Goal: Transaction & Acquisition: Purchase product/service

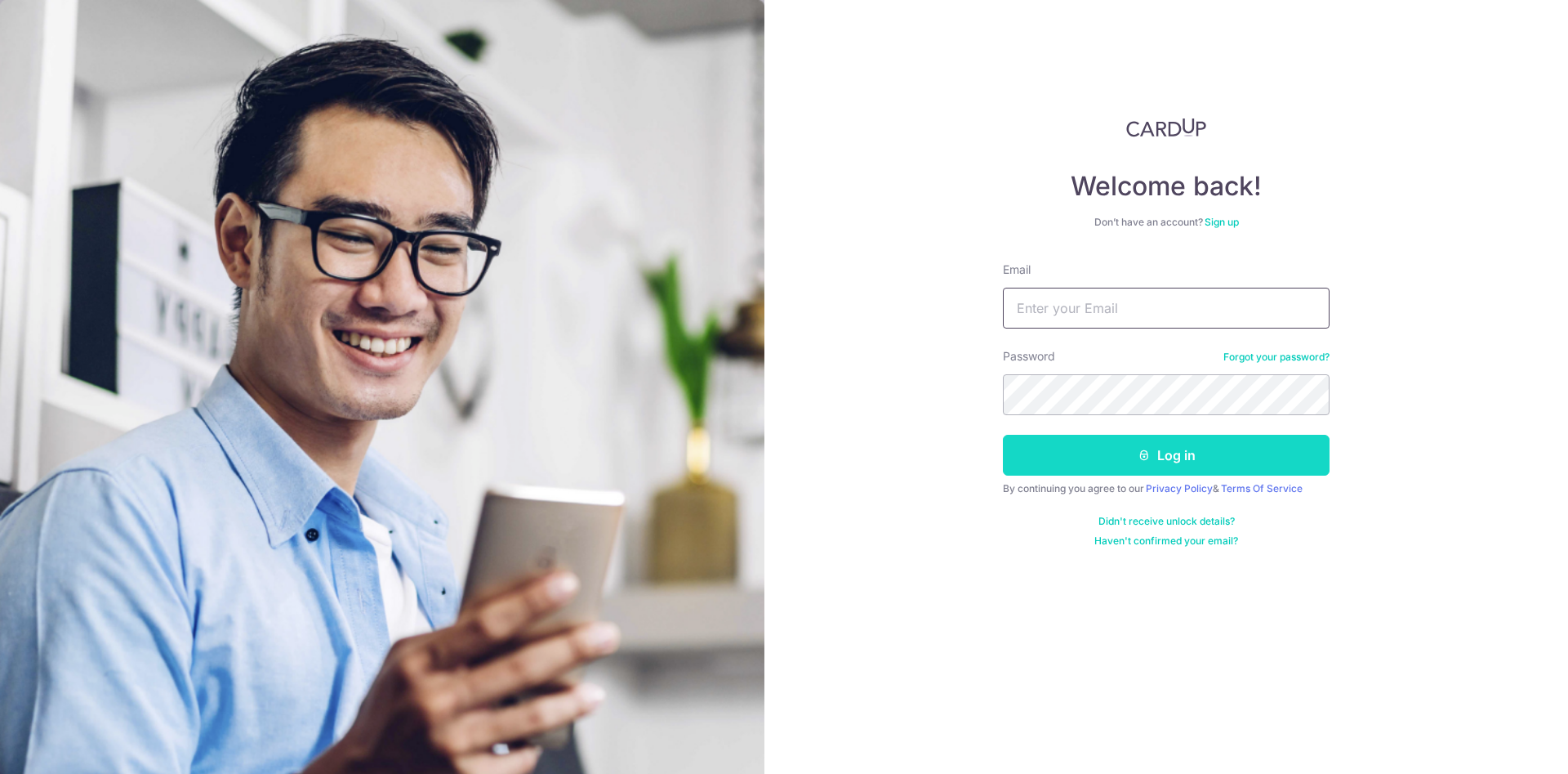
type input "[EMAIL_ADDRESS][DOMAIN_NAME]"
click at [1217, 459] on button "Log in" at bounding box center [1166, 455] width 327 height 41
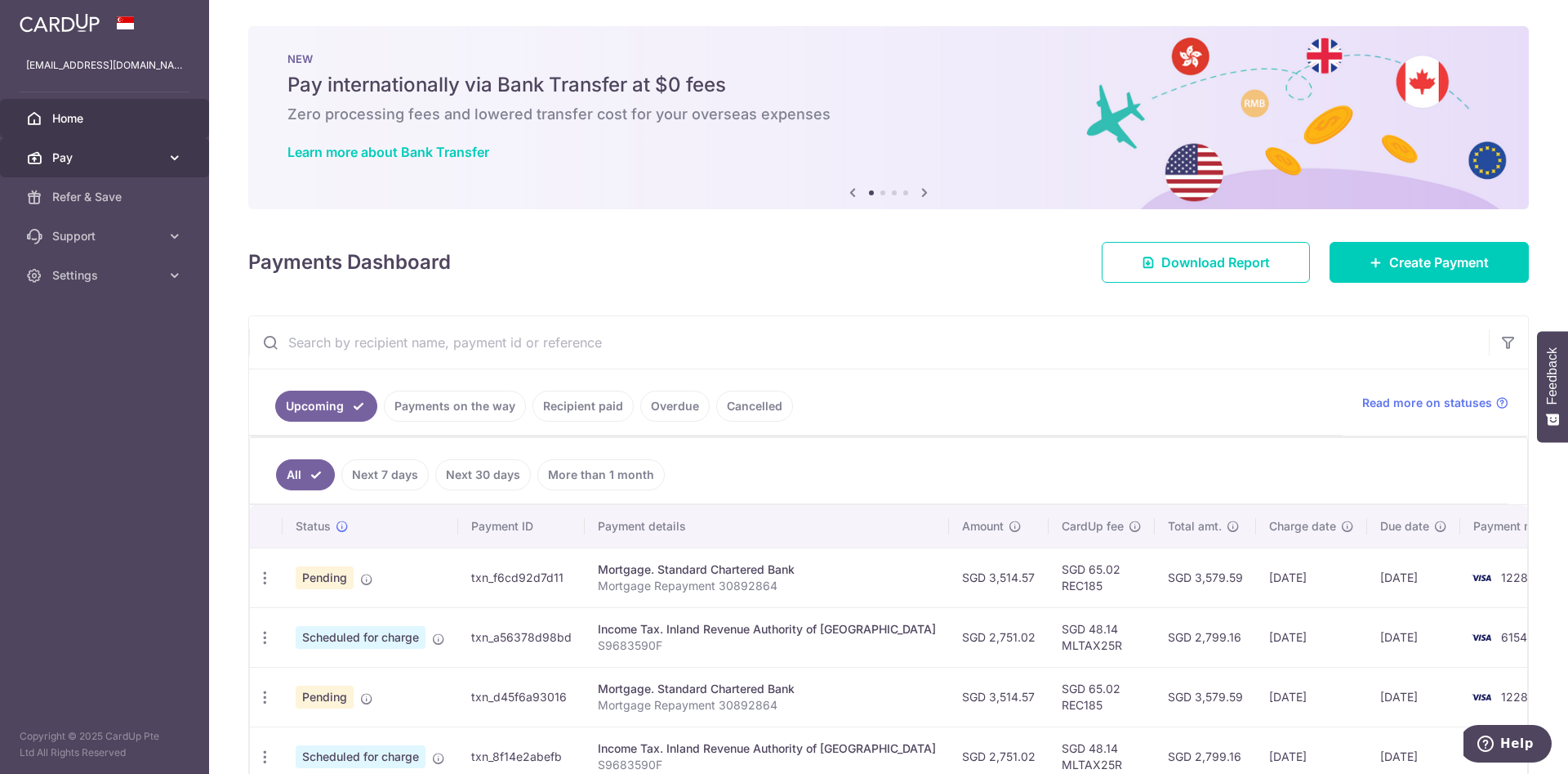
click at [193, 163] on link "Pay" at bounding box center [104, 158] width 209 height 39
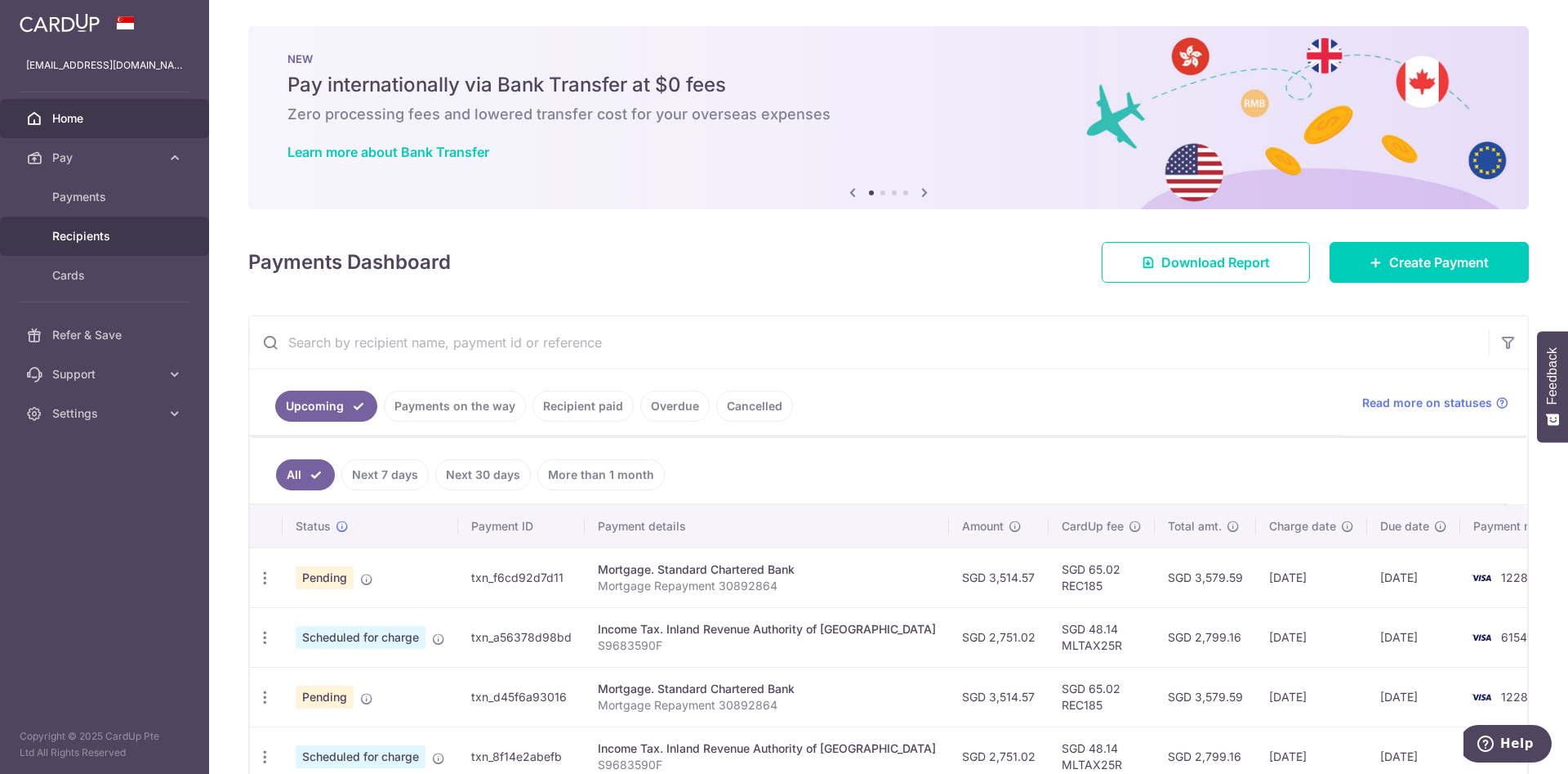
click at [70, 224] on link "Recipients" at bounding box center [104, 236] width 209 height 39
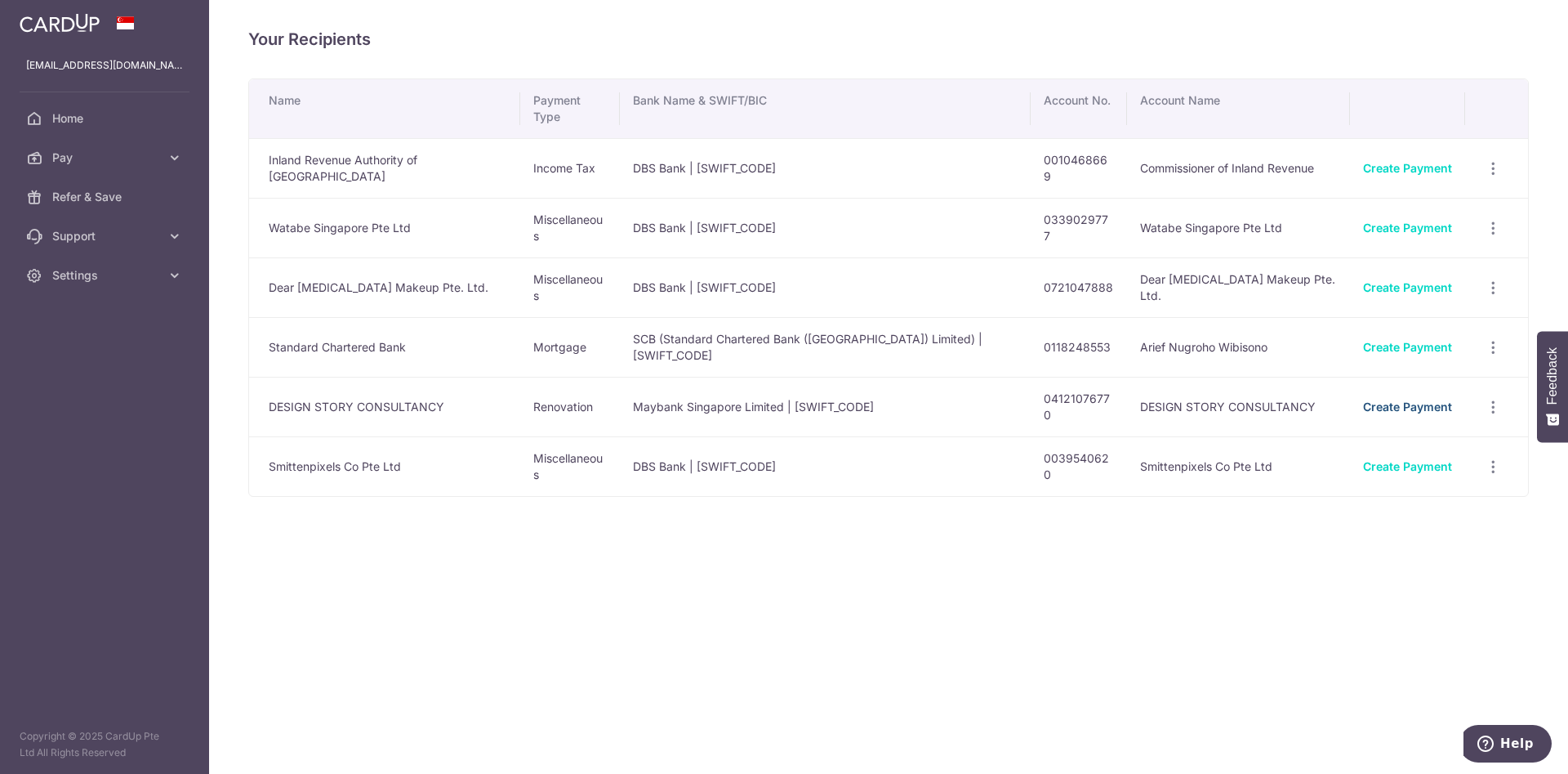
click at [1385, 400] on link "Create Payment" at bounding box center [1407, 406] width 89 height 14
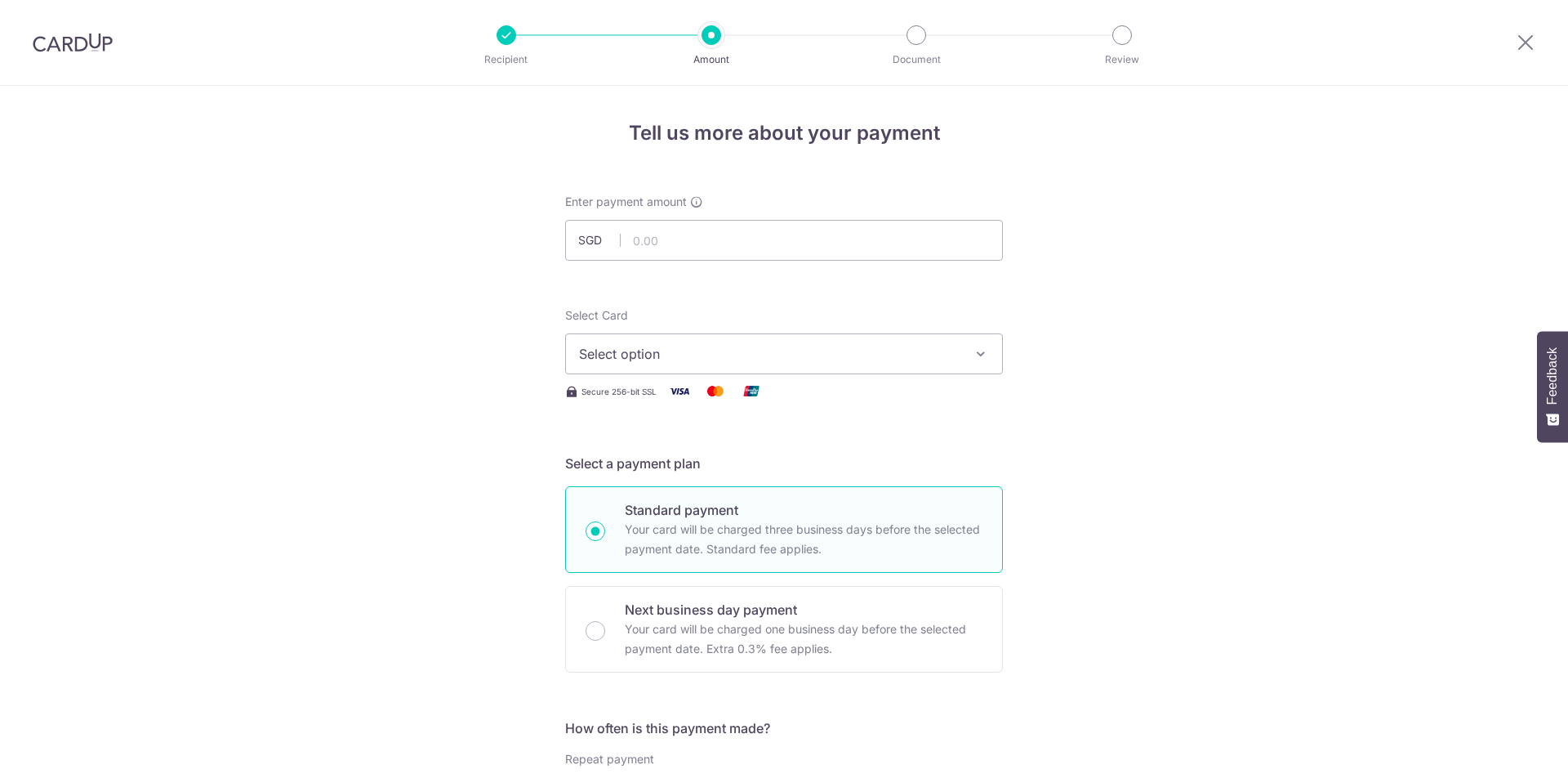
click at [729, 241] on input "text" at bounding box center [784, 240] width 438 height 41
click at [629, 234] on input "text" at bounding box center [784, 240] width 438 height 41
type input "4,211.18"
click at [681, 356] on span "Select option" at bounding box center [769, 354] width 381 height 20
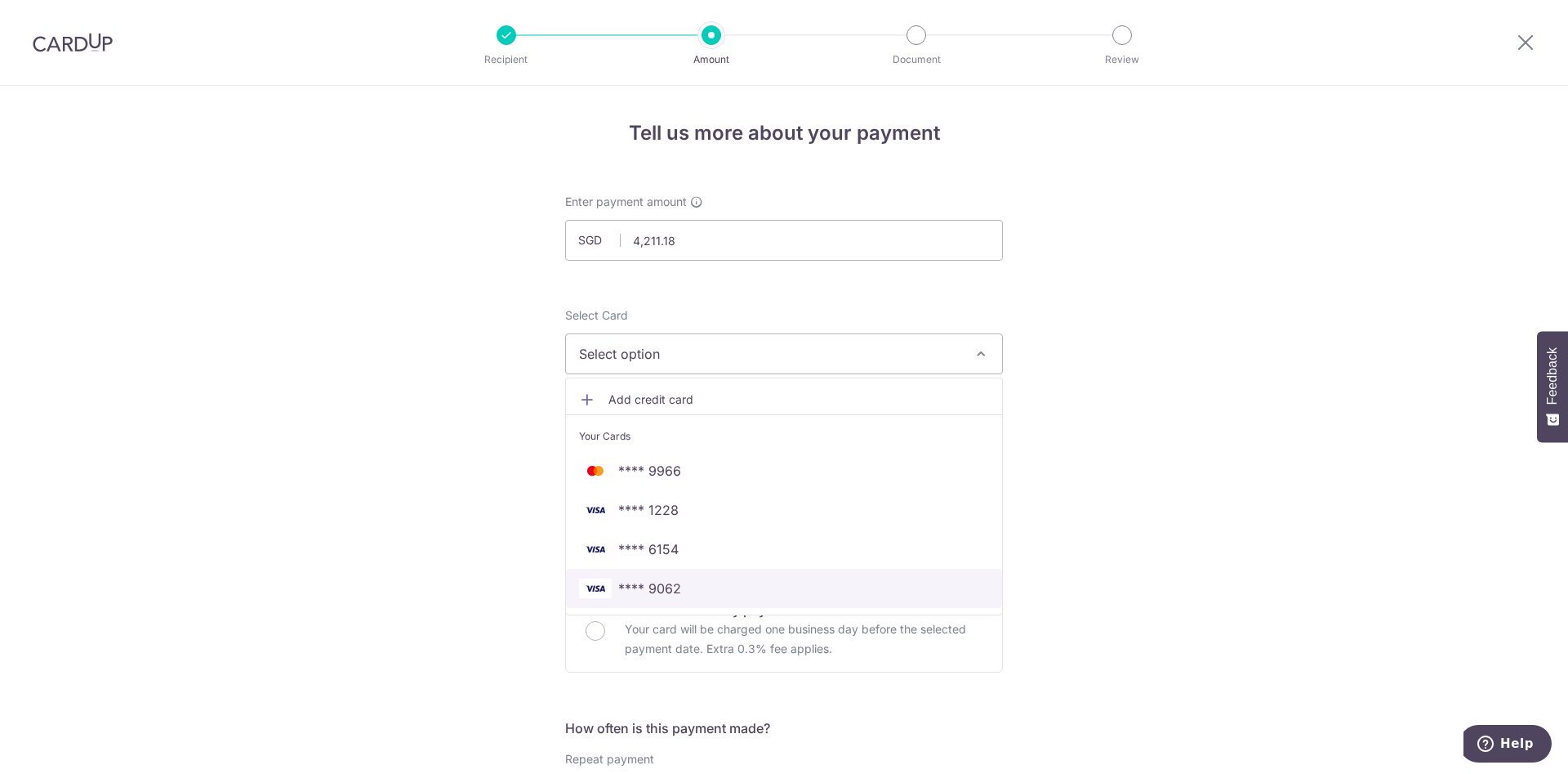
click at [695, 579] on span "**** 9062" at bounding box center [784, 589] width 410 height 20
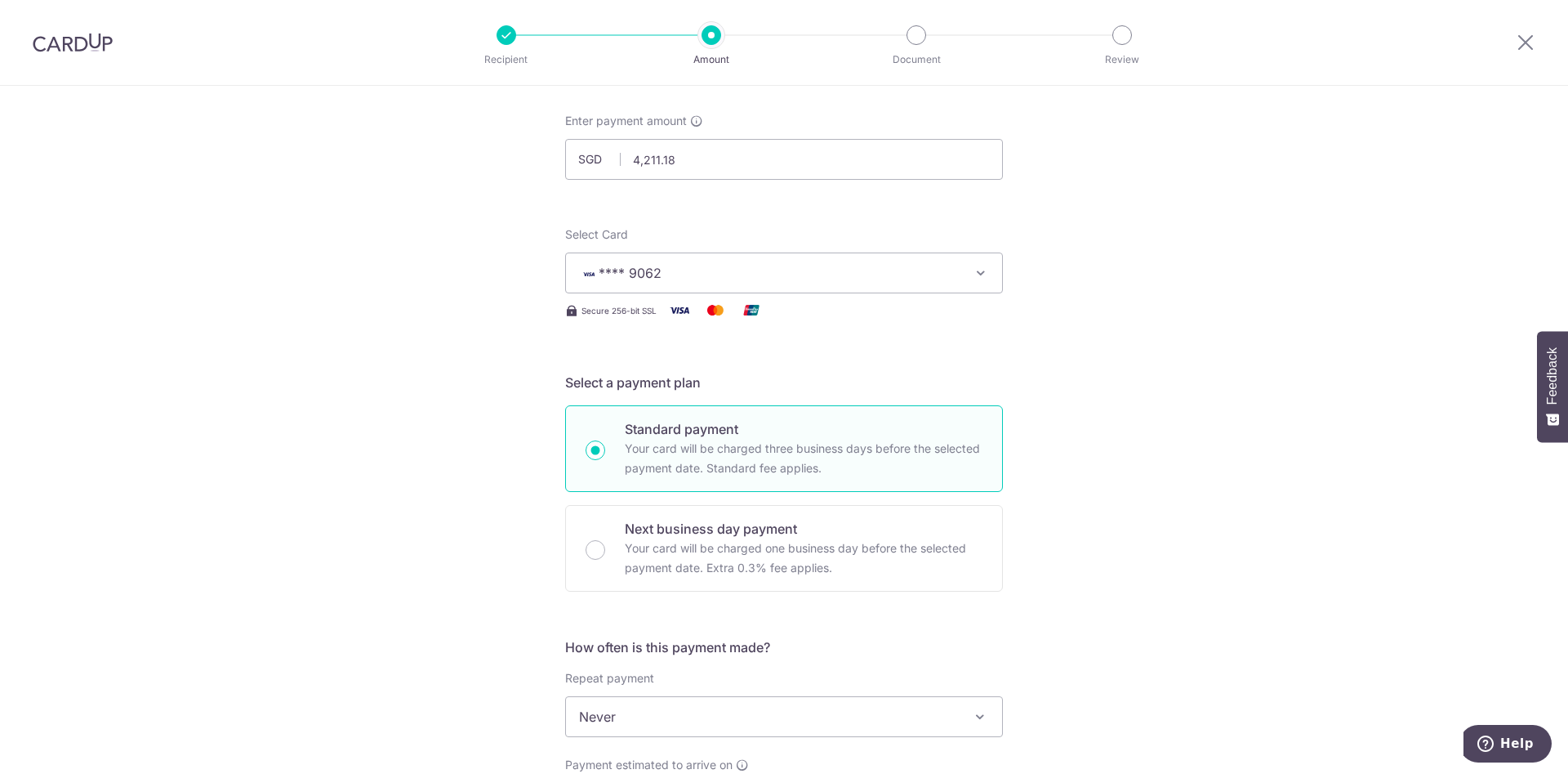
scroll to position [350, 0]
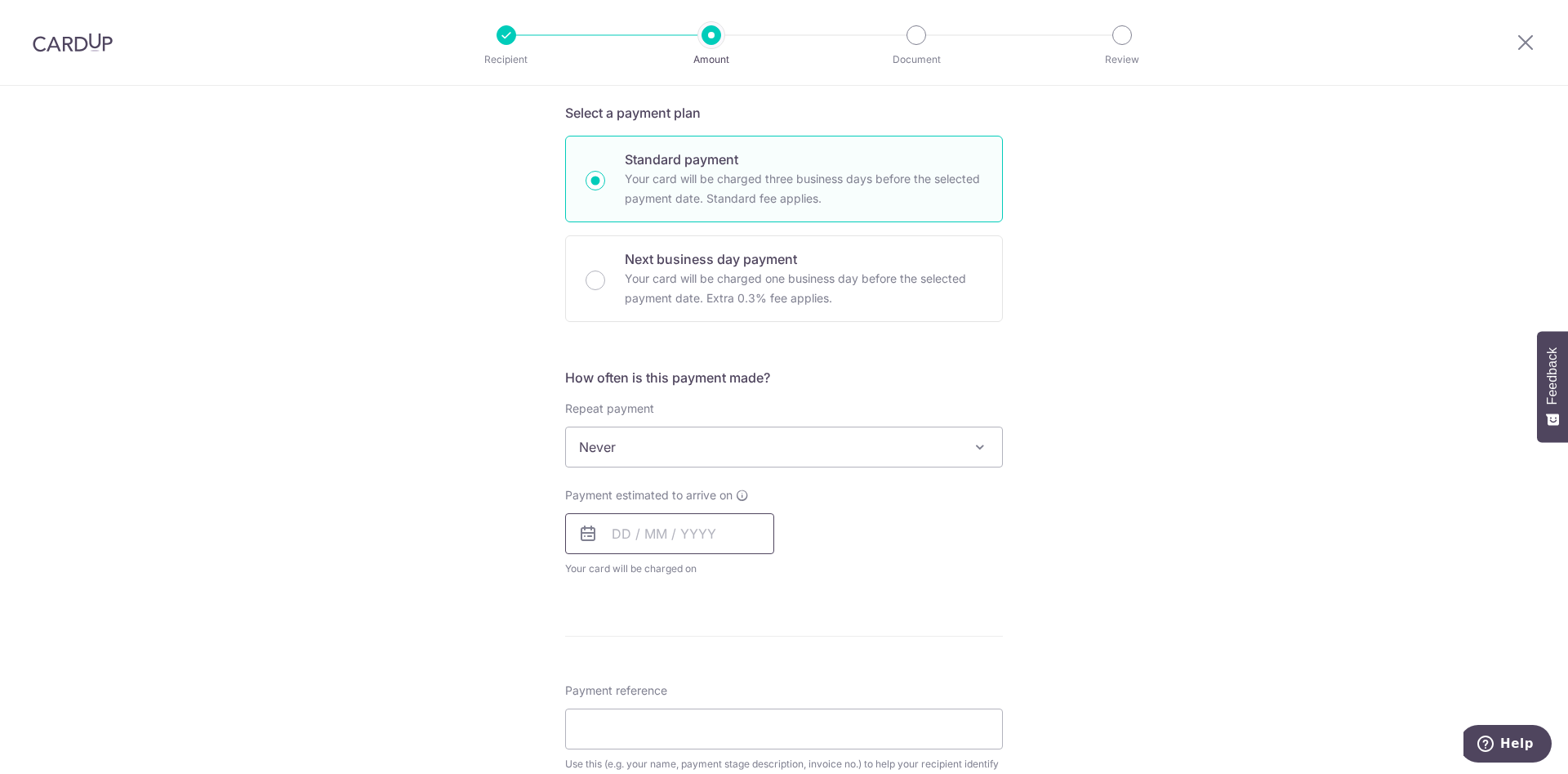
click at [624, 530] on input "text" at bounding box center [669, 533] width 209 height 41
click at [629, 675] on link "8" at bounding box center [631, 681] width 26 height 26
type input "[DATE]"
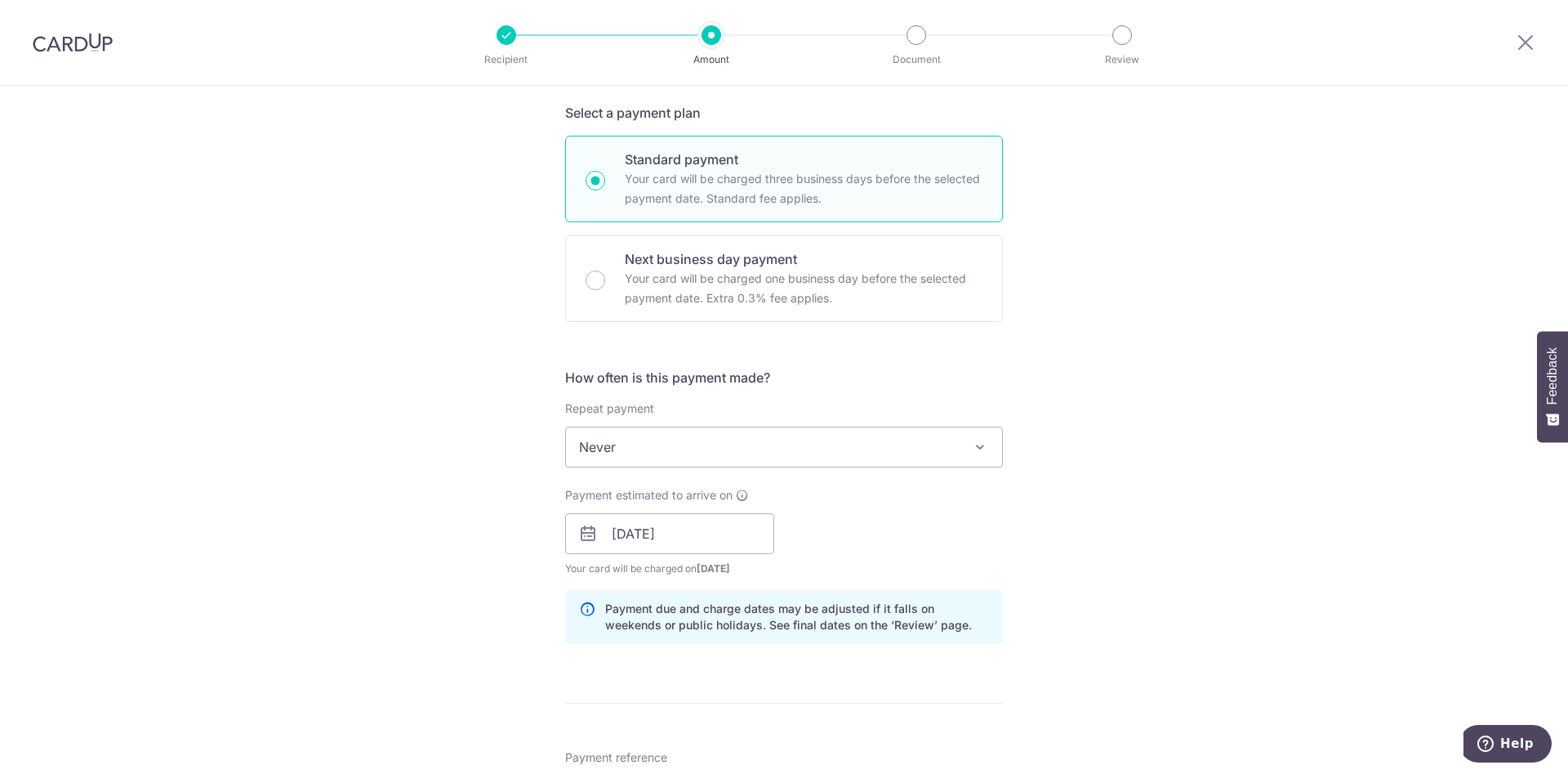
scroll to position [504, 0]
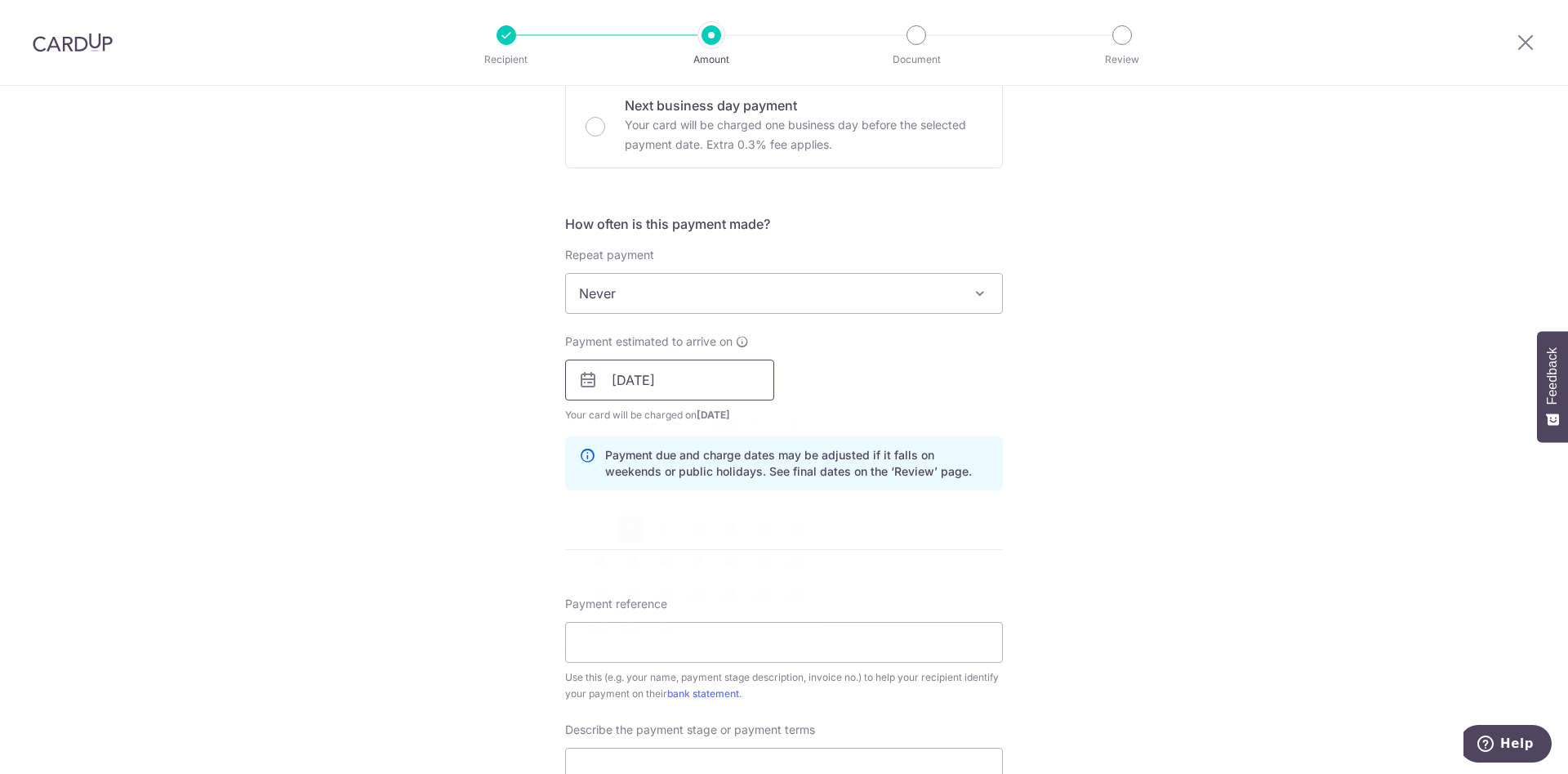
click at [619, 387] on input "[DATE]" at bounding box center [669, 379] width 209 height 41
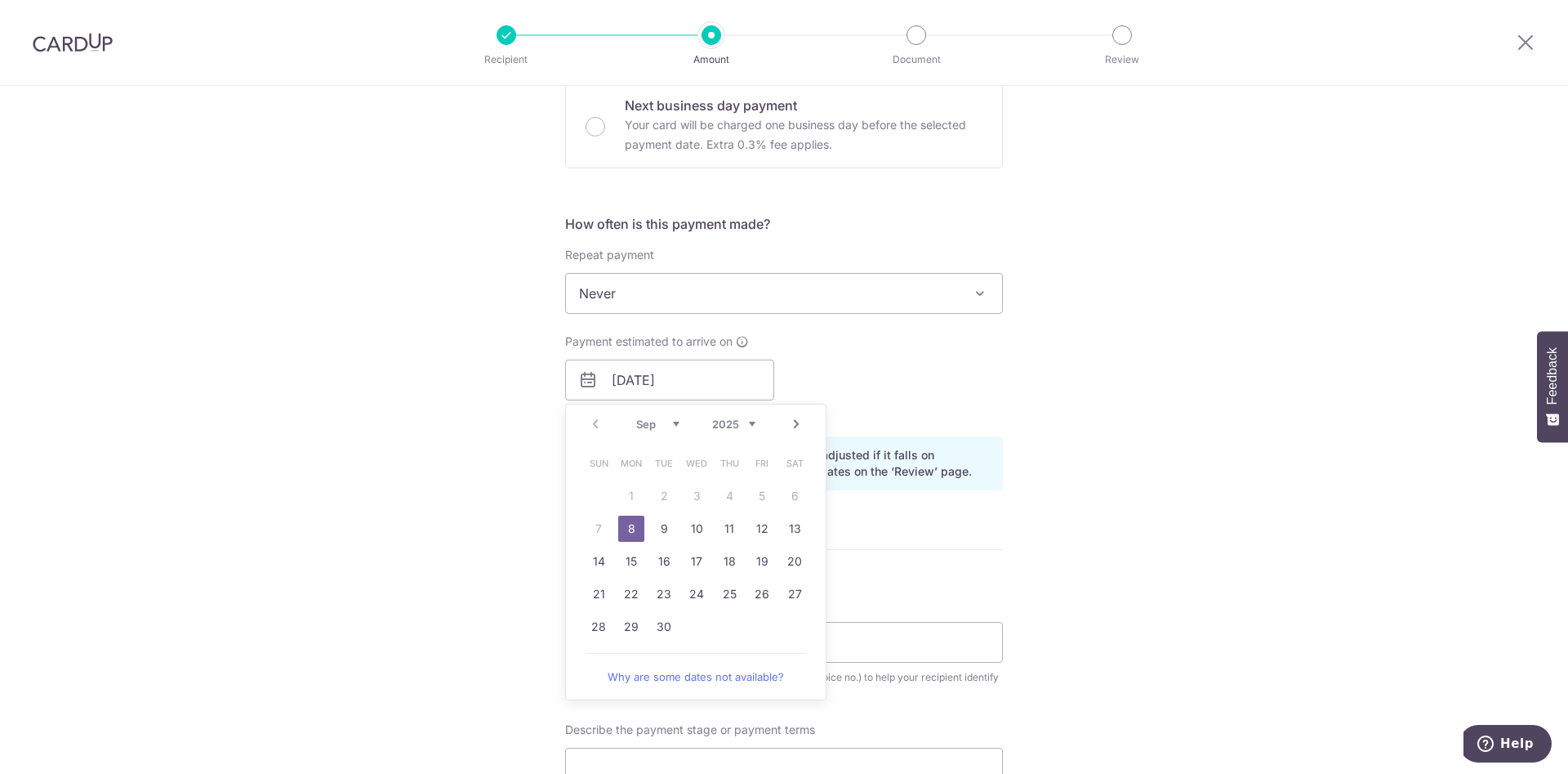
click at [664, 496] on table "Sun Mon Tue Wed Thu Fri Sat 1 2 3 4 5 6 7 8 9 10 11 12 13 14 15 16 17 18 19 20 …" at bounding box center [696, 545] width 228 height 196
click at [989, 430] on div "How often is this payment made? Repeat payment Never Every week Every month Eve…" at bounding box center [784, 359] width 438 height 289
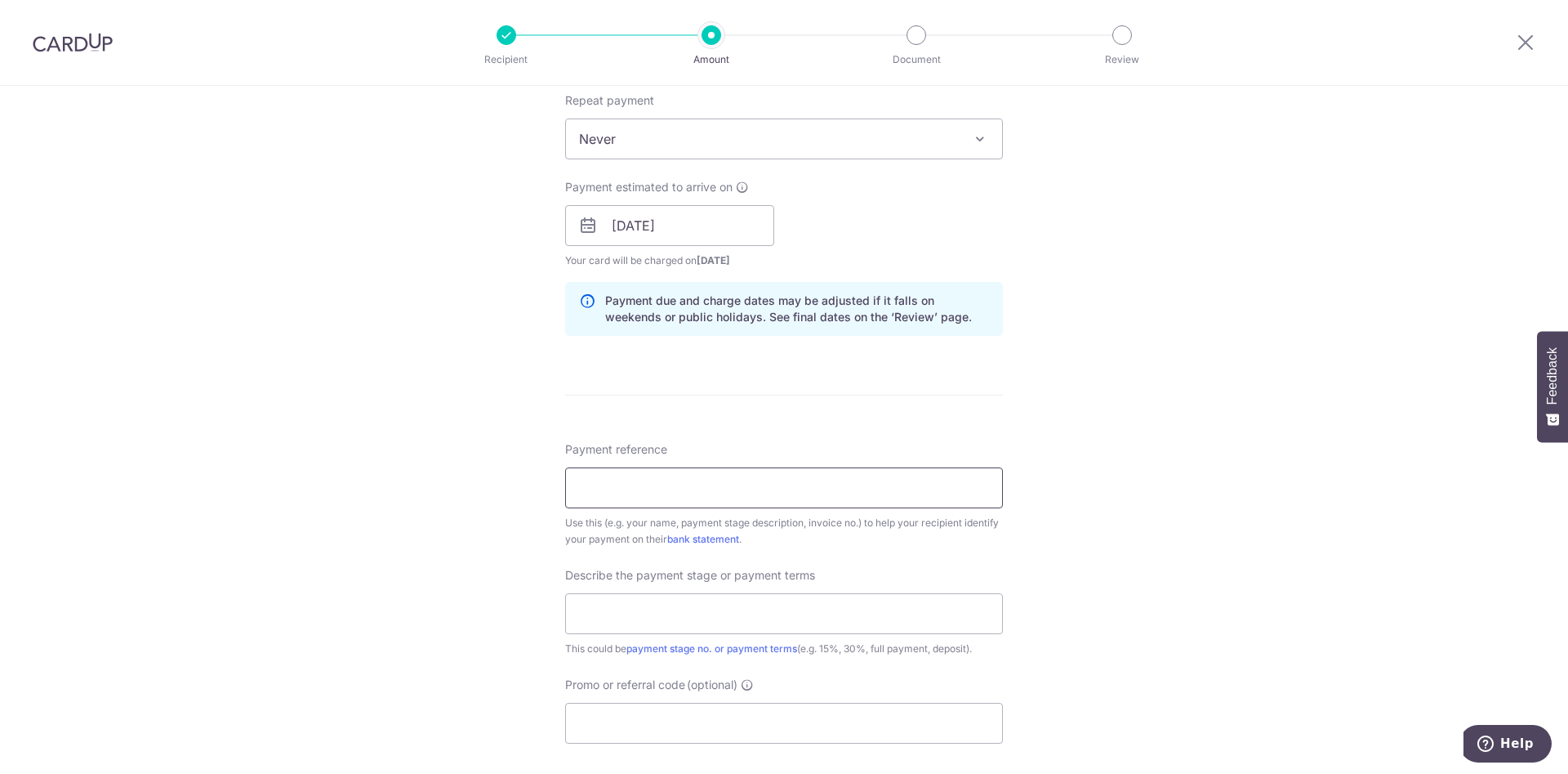
scroll to position [661, 0]
click at [834, 484] on input "Payment reference" at bounding box center [784, 485] width 438 height 41
click at [834, 484] on input "88 Hilvview" at bounding box center [784, 485] width 438 height 41
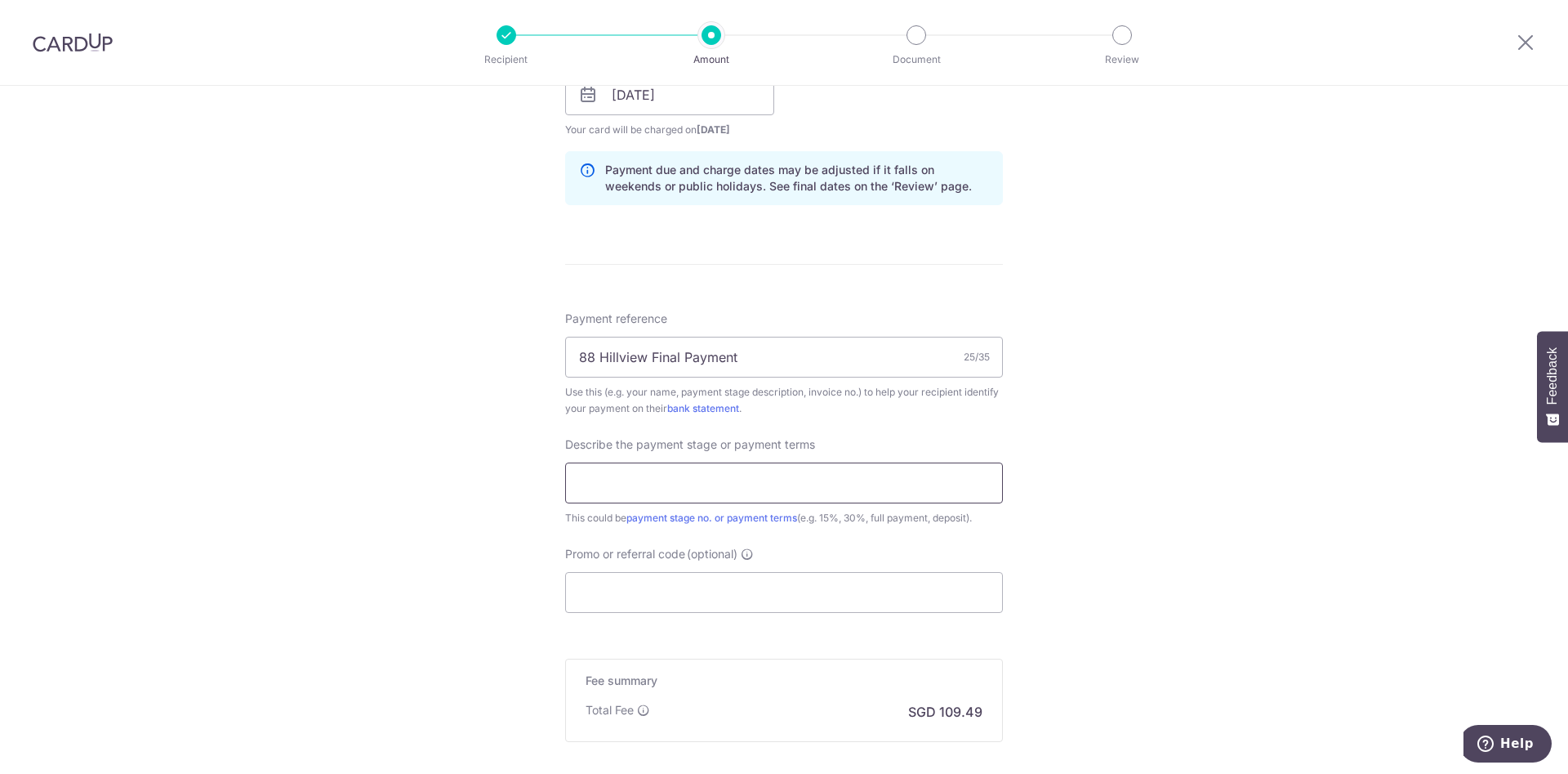
click at [797, 490] on input "text" at bounding box center [784, 482] width 438 height 41
drag, startPoint x: 649, startPoint y: 357, endPoint x: 856, endPoint y: 362, distance: 207.1
click at [856, 362] on input "88 Hillview Final Payment" at bounding box center [784, 357] width 438 height 41
type input "88 Hillview"
click at [589, 480] on input "text" at bounding box center [784, 482] width 438 height 41
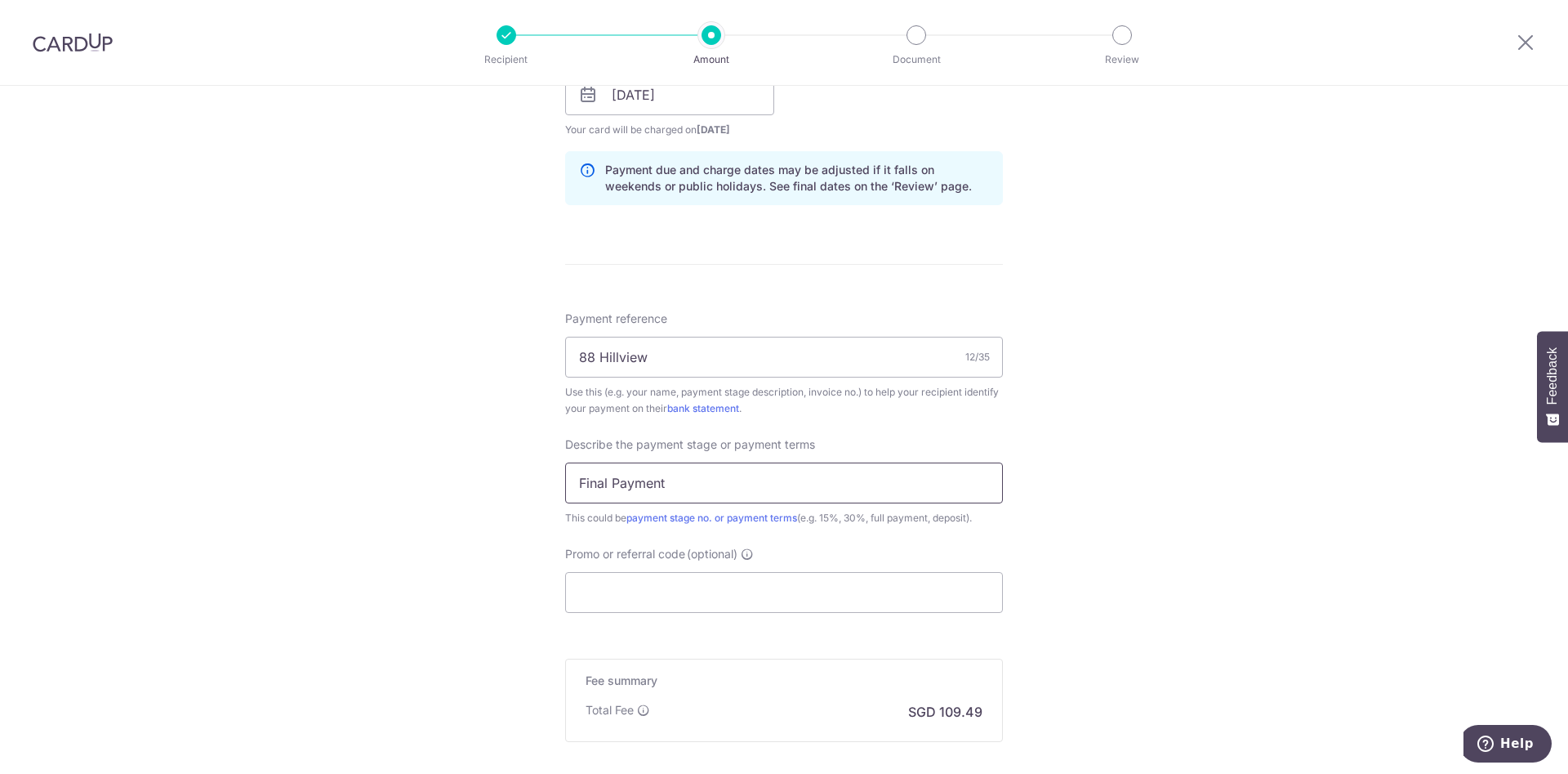
type input "Final Payment"
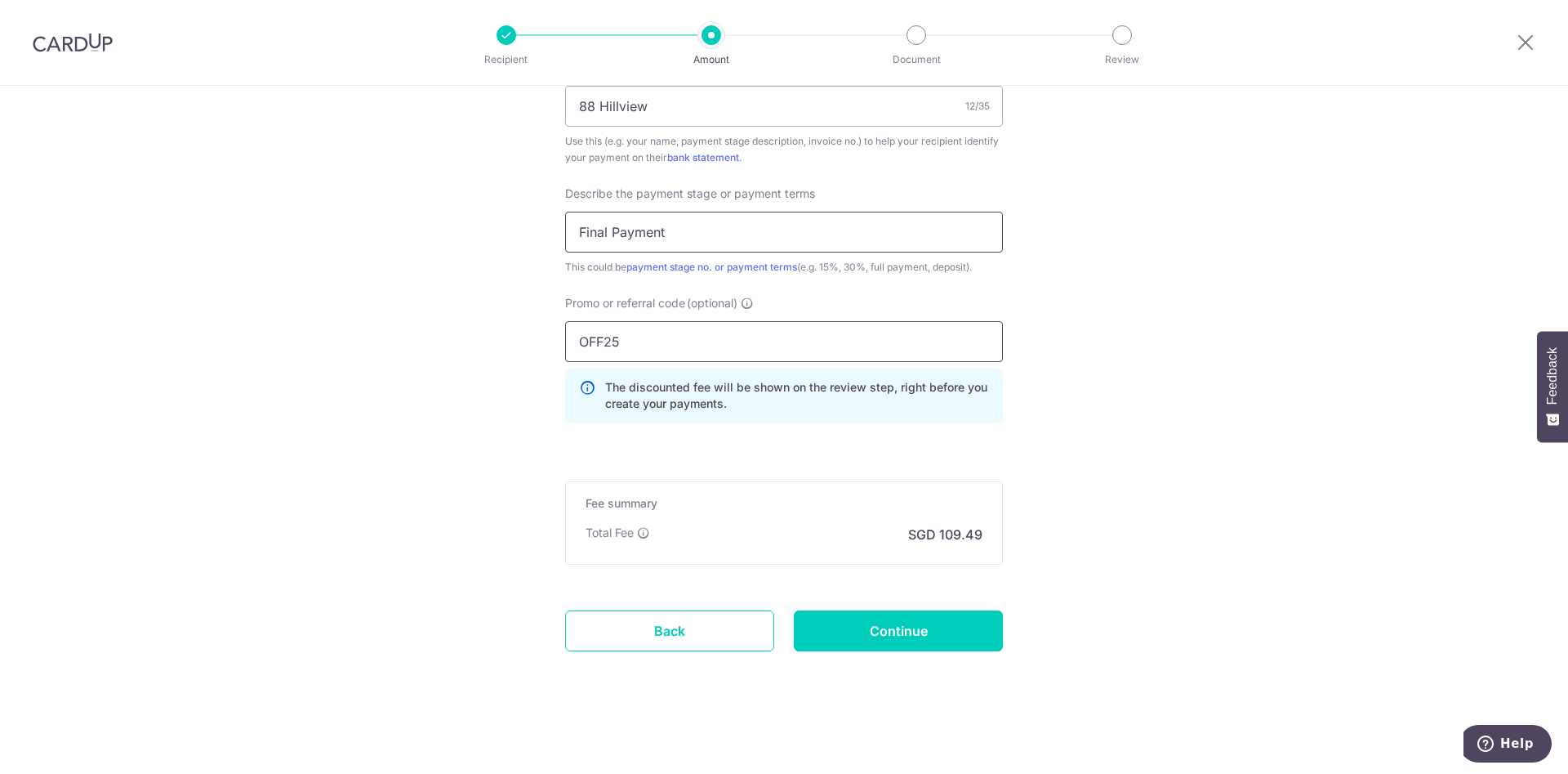
scroll to position [1040, 0]
type input "OFF25"
click at [845, 621] on input "Continue" at bounding box center [898, 631] width 209 height 41
type input "Create Schedule"
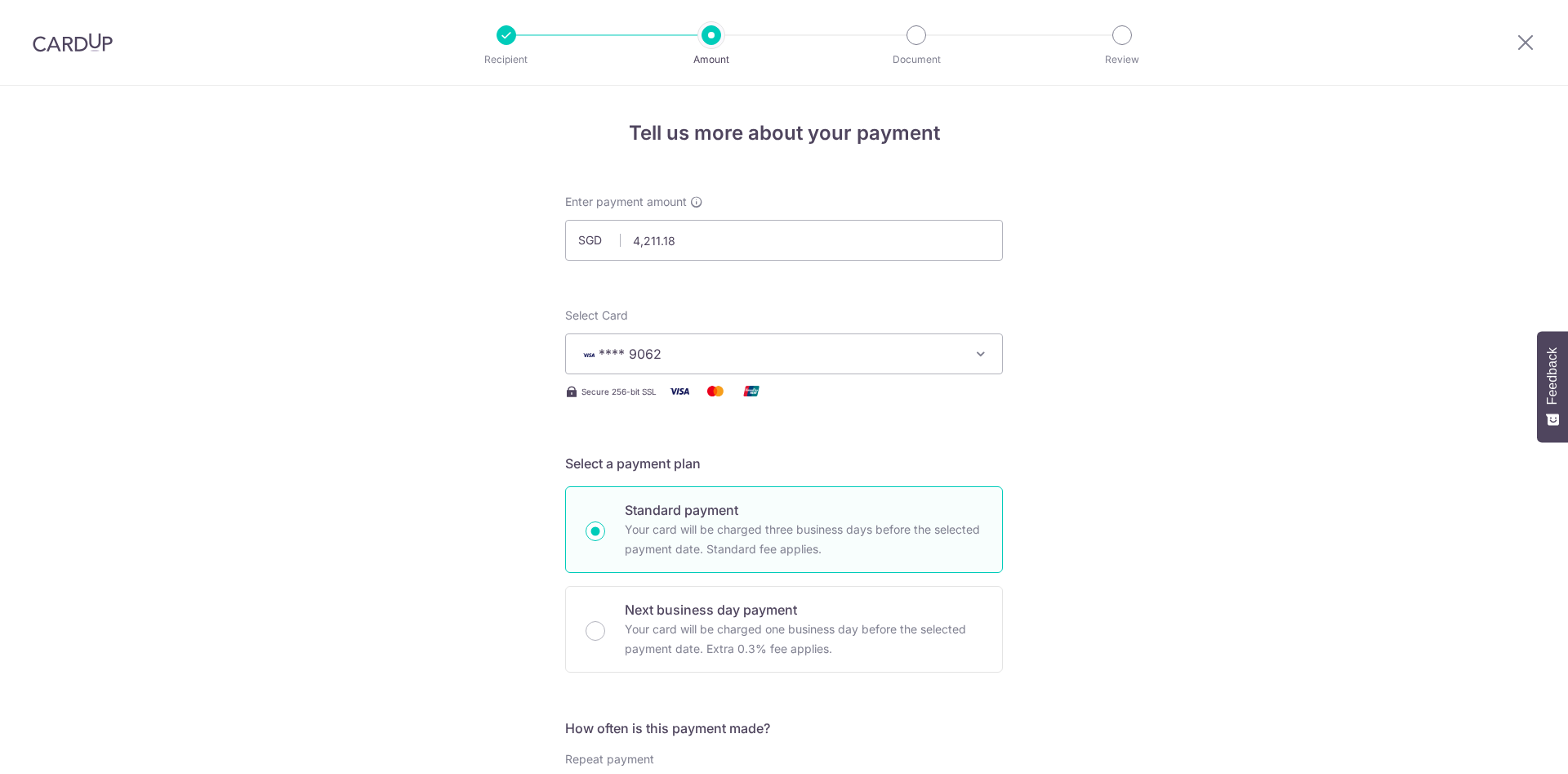
scroll to position [1063, 0]
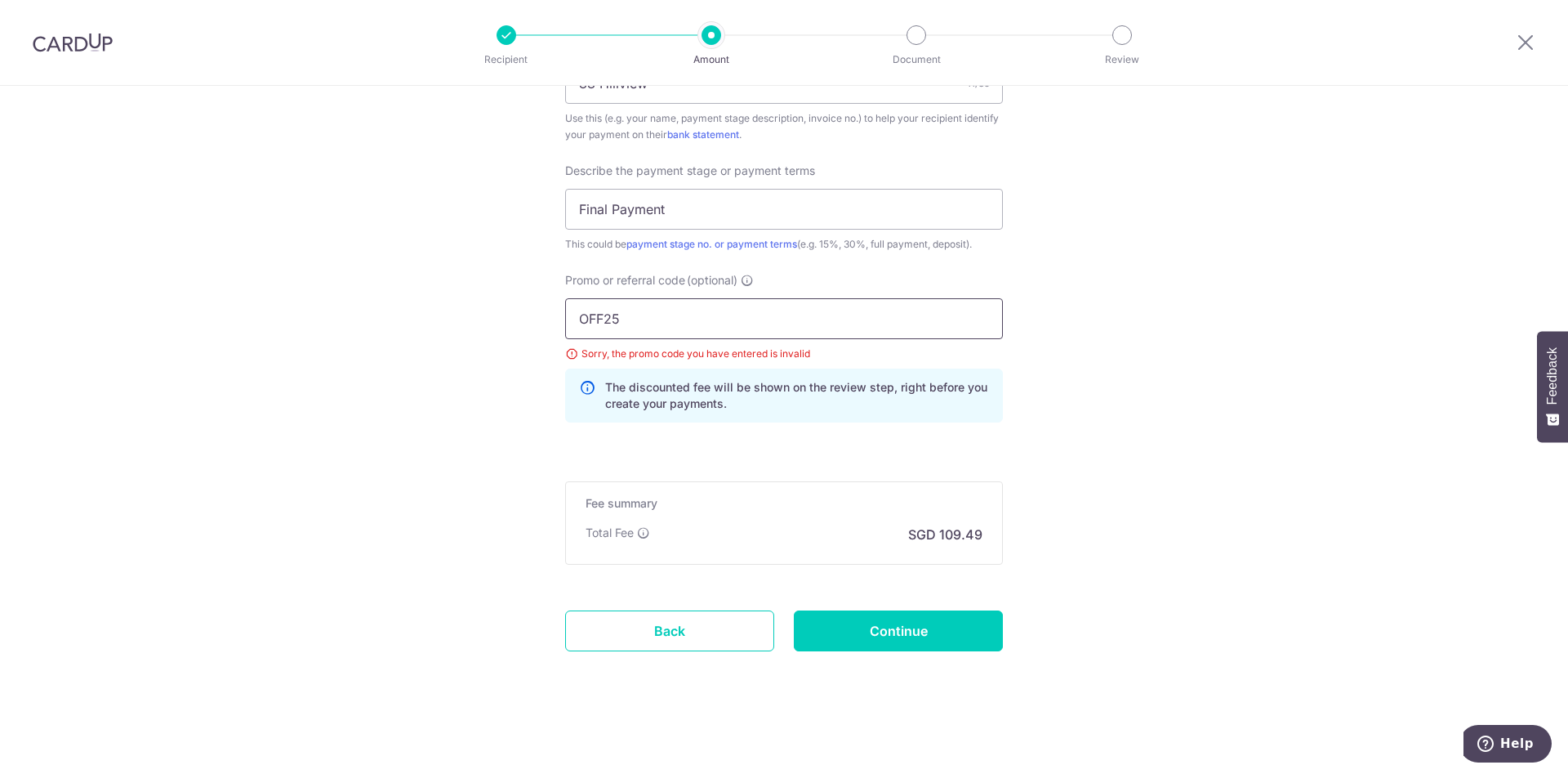
click at [639, 314] on input "OFF25" at bounding box center [784, 319] width 438 height 41
type input "OFF225"
click at [828, 631] on input "Continue" at bounding box center [898, 631] width 209 height 41
type input "Update Schedule"
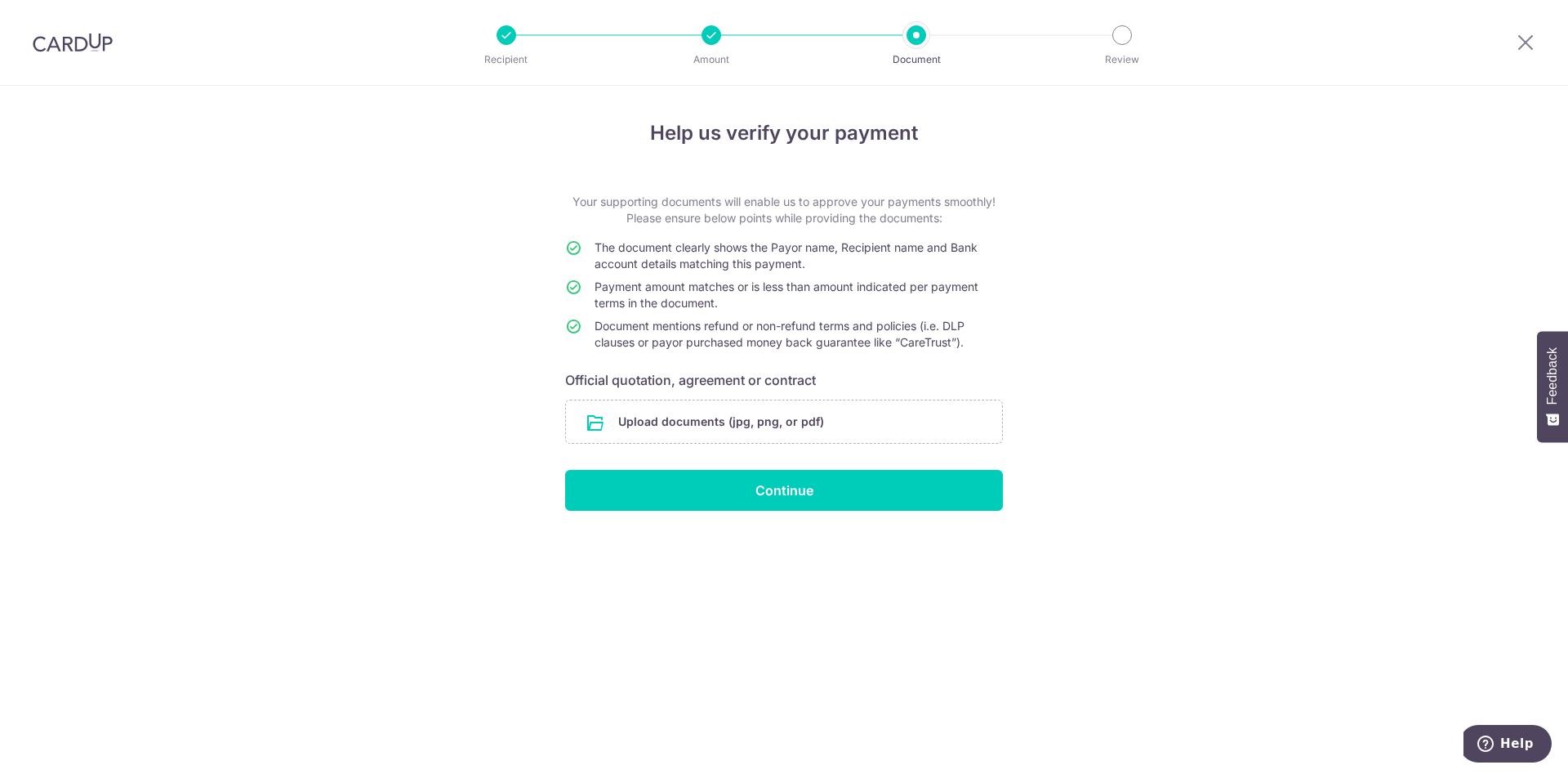
click at [686, 339] on span "Document mentions refund or non-refund terms and policies (i.e. DLP clauses or …" at bounding box center [779, 334] width 370 height 30
click at [824, 231] on form "Your supporting documents will enable us to approve your payments smoothly! Ple…" at bounding box center [784, 352] width 438 height 317
click at [682, 285] on span "Payment amount matches or is less than amount indicated per payment terms in th…" at bounding box center [786, 294] width 383 height 30
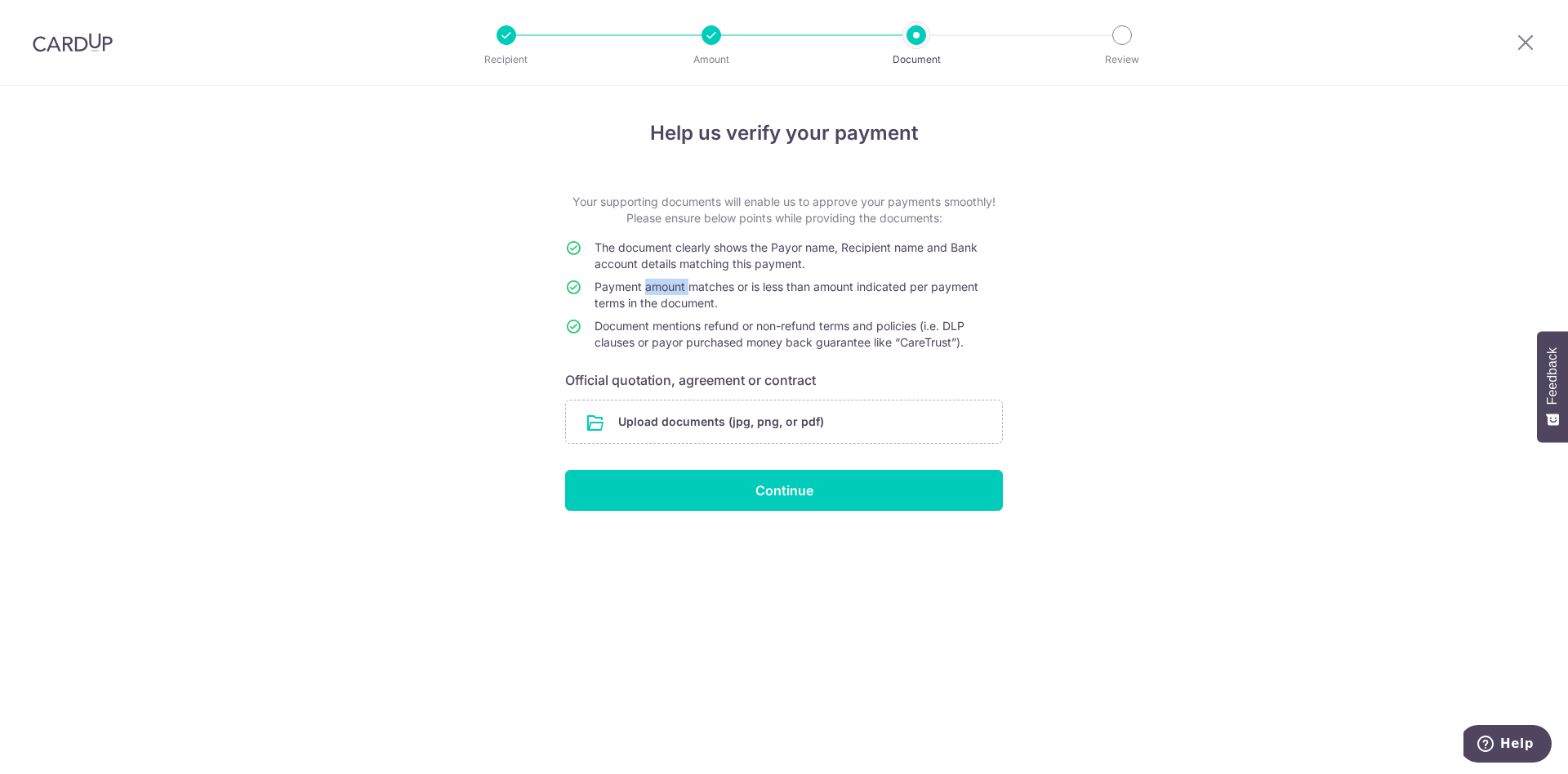
click at [682, 285] on span "Payment amount matches or is less than amount indicated per payment terms in th…" at bounding box center [786, 294] width 383 height 30
click at [659, 316] on td "Payment amount matches or is less than amount indicated per payment terms in th…" at bounding box center [799, 298] width 408 height 39
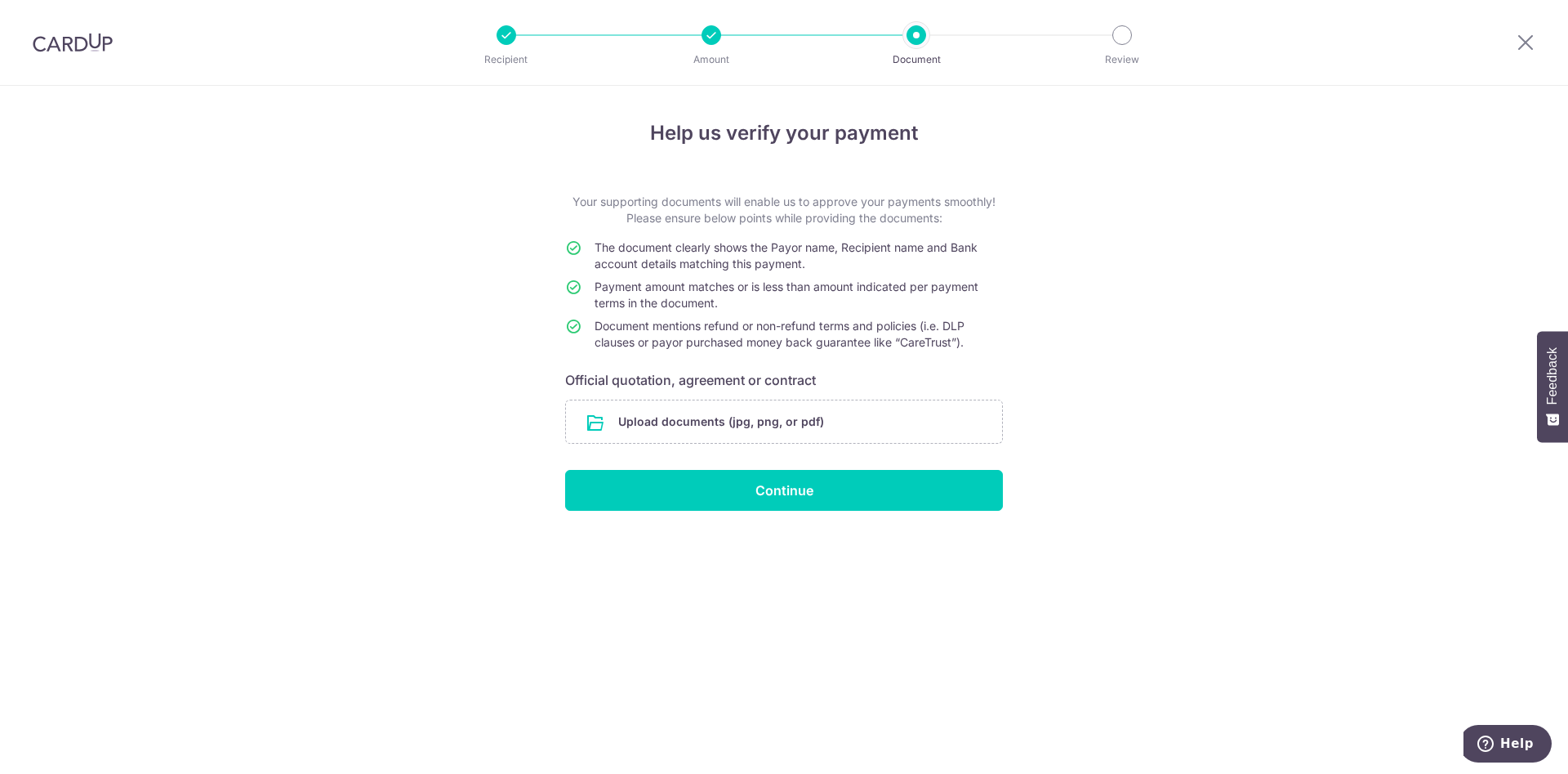
click at [734, 348] on span "Document mentions refund or non-refund terms and policies (i.e. DLP clauses or …" at bounding box center [779, 334] width 370 height 30
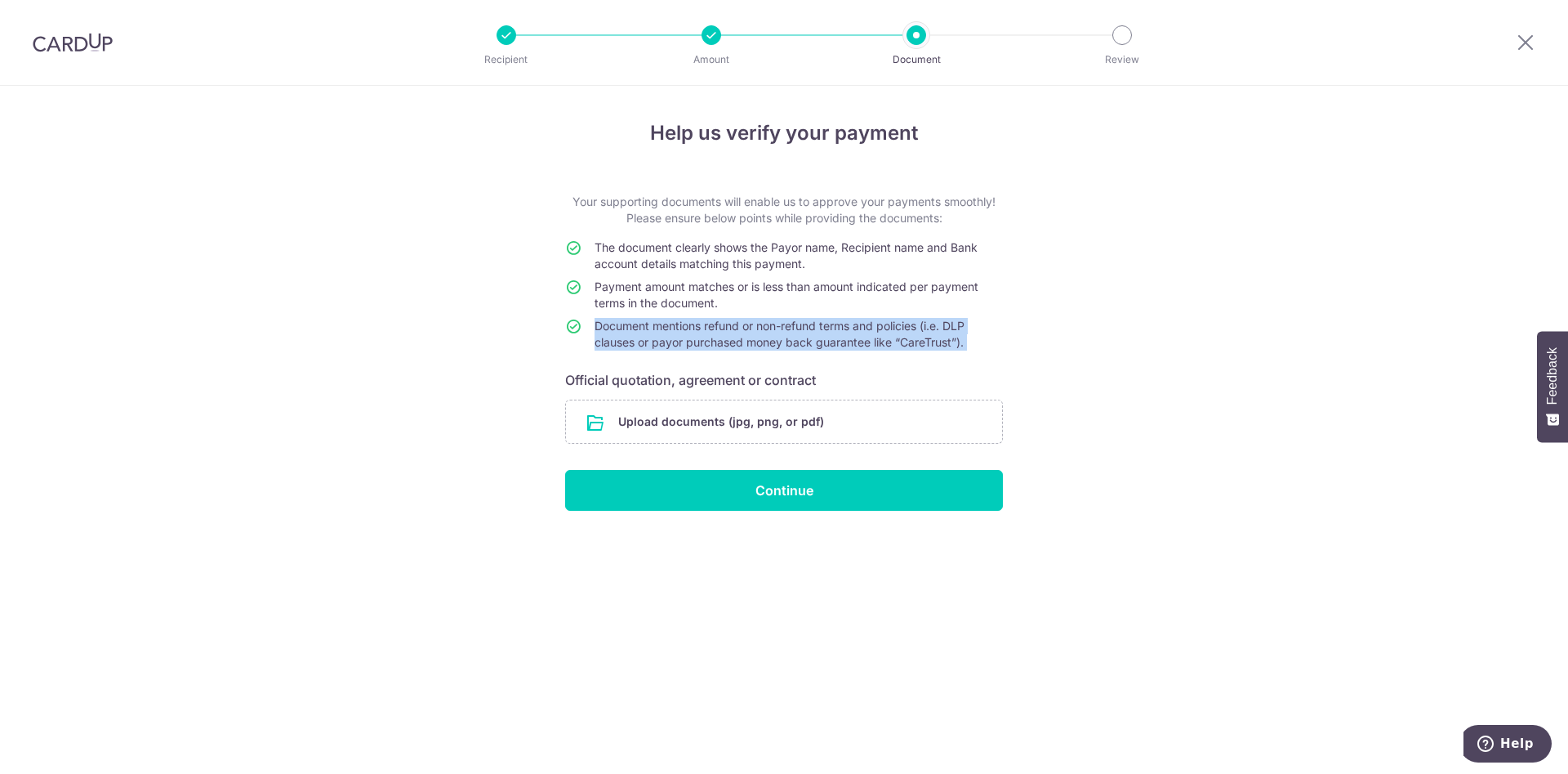
click at [734, 348] on span "Document mentions refund or non-refund terms and policies (i.e. DLP clauses or …" at bounding box center [779, 334] width 370 height 30
click at [750, 419] on input "file" at bounding box center [784, 421] width 436 height 43
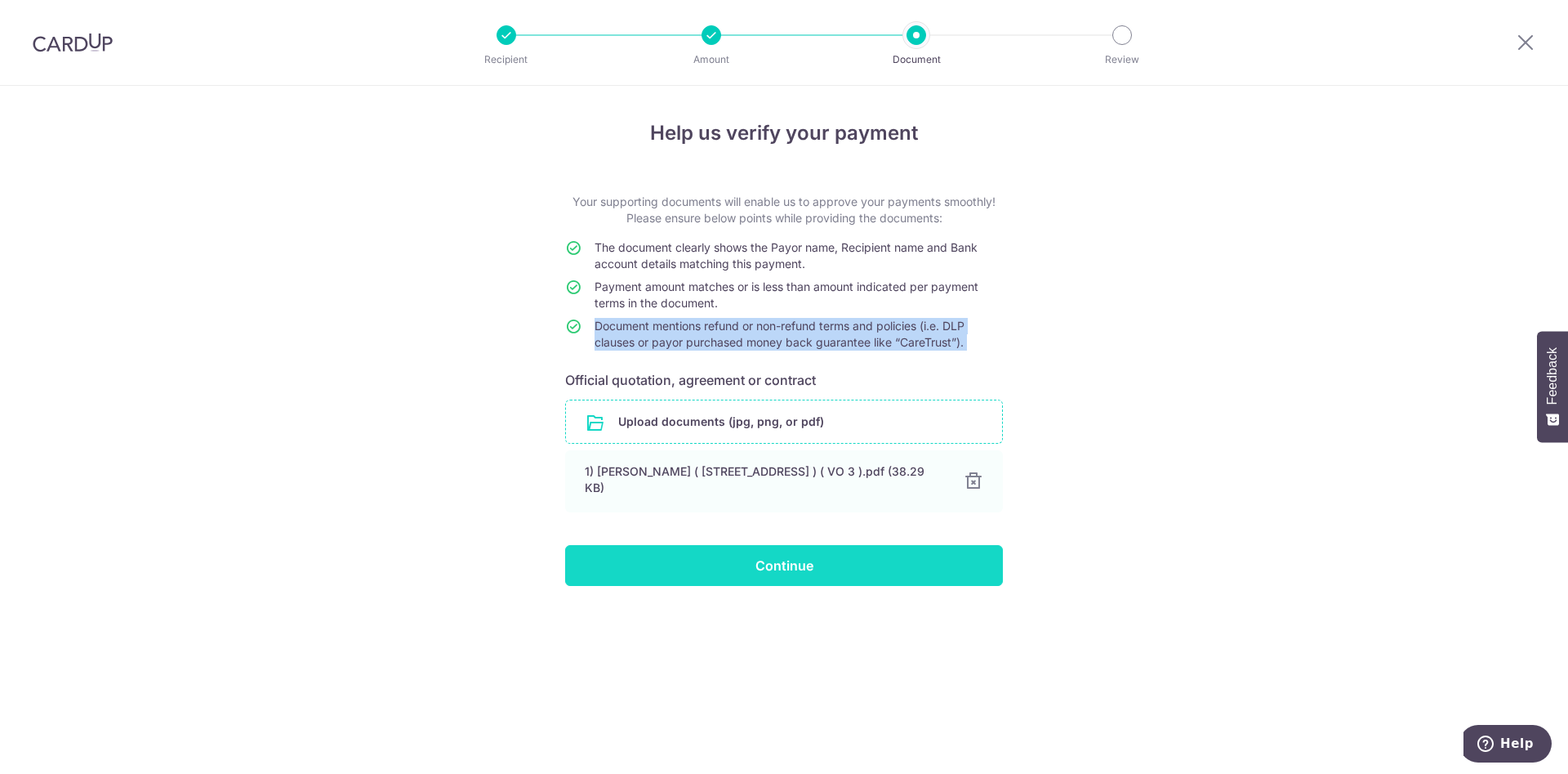
click at [704, 545] on input "Continue" at bounding box center [784, 565] width 438 height 41
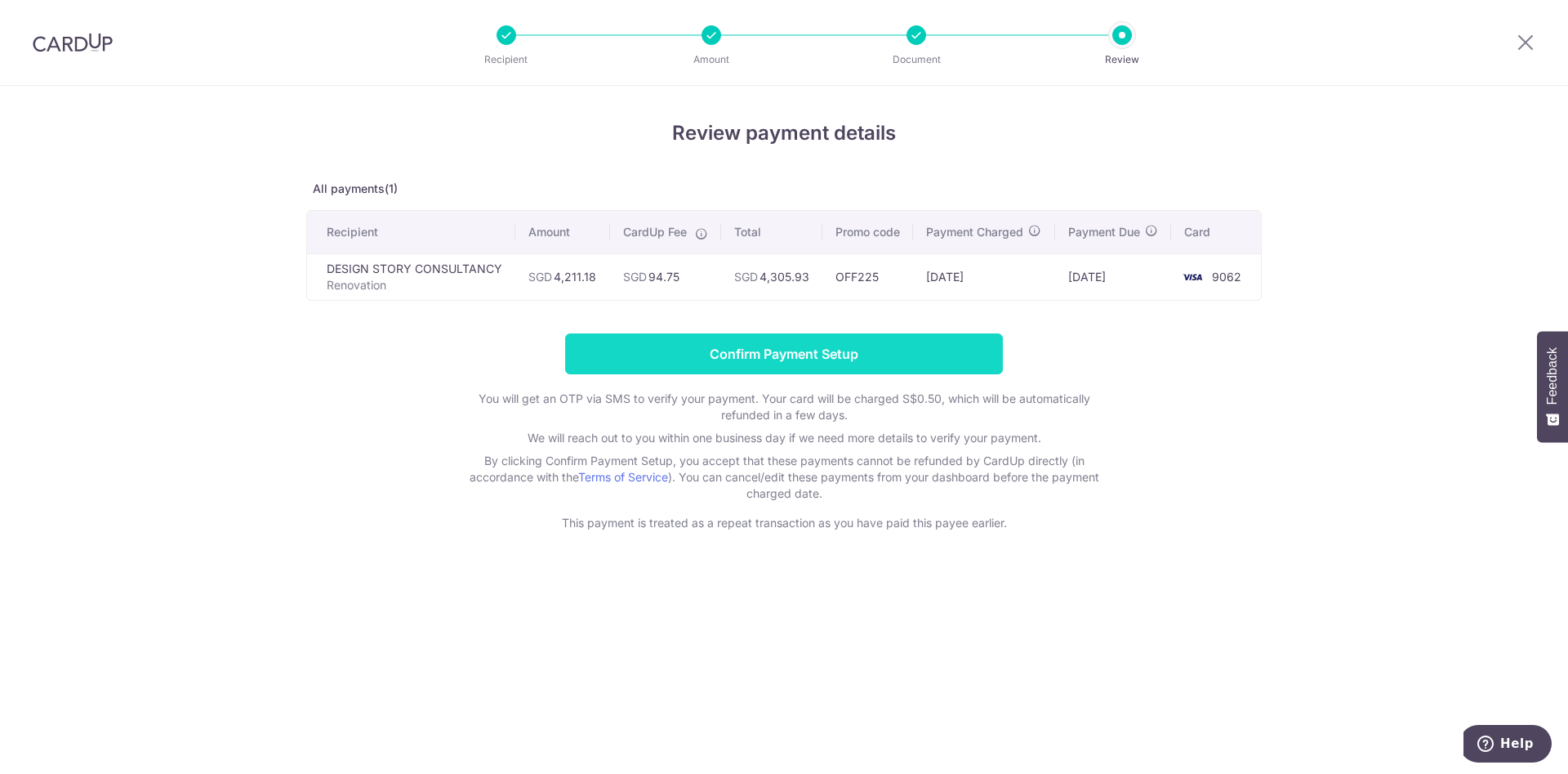
click at [704, 366] on input "Confirm Payment Setup" at bounding box center [784, 354] width 438 height 41
